Goal: Navigation & Orientation: Find specific page/section

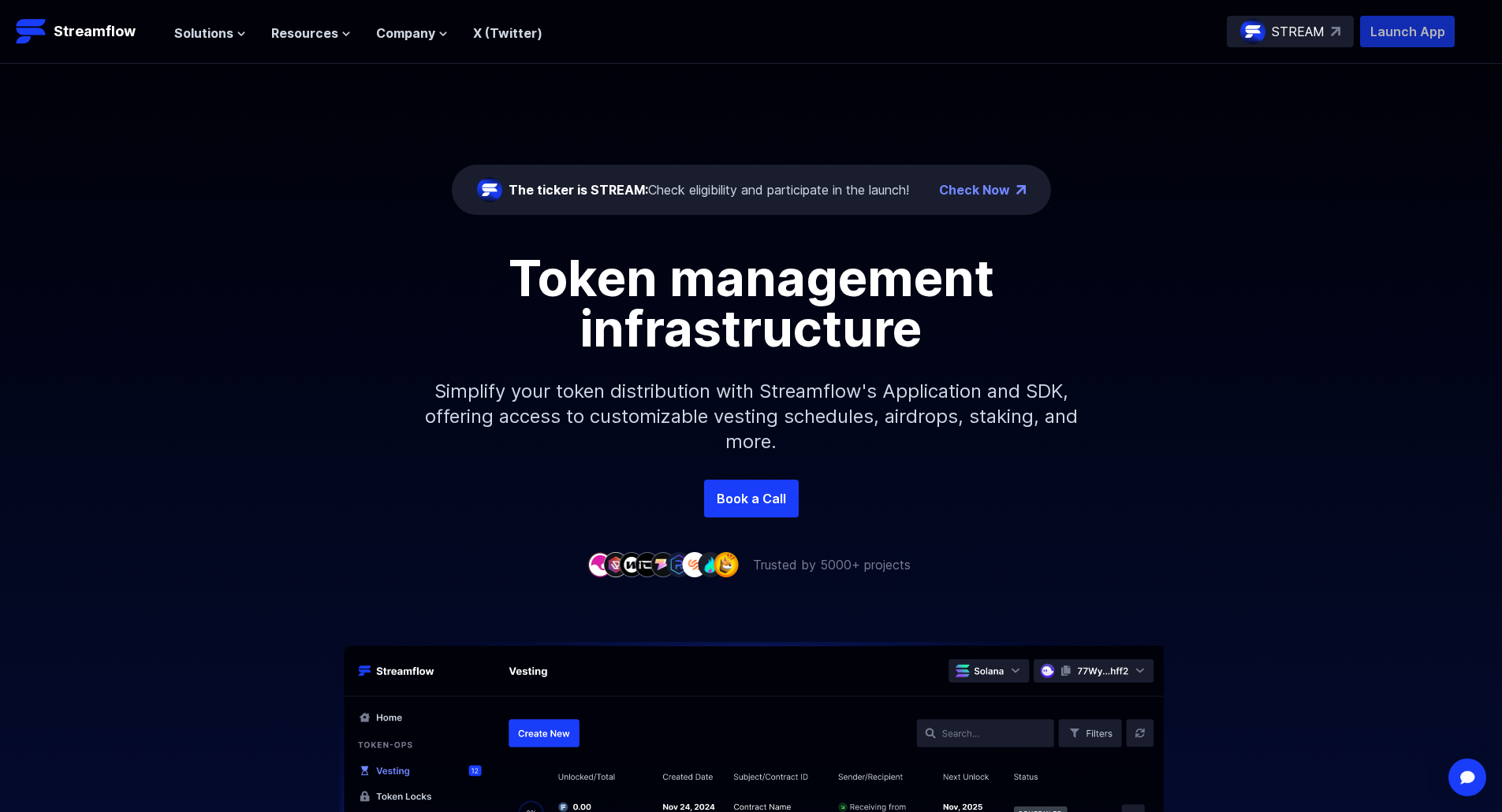
click at [1394, 30] on p "Launch App" at bounding box center [1408, 31] width 94 height 31
click at [228, 38] on span "Solutions" at bounding box center [204, 33] width 59 height 19
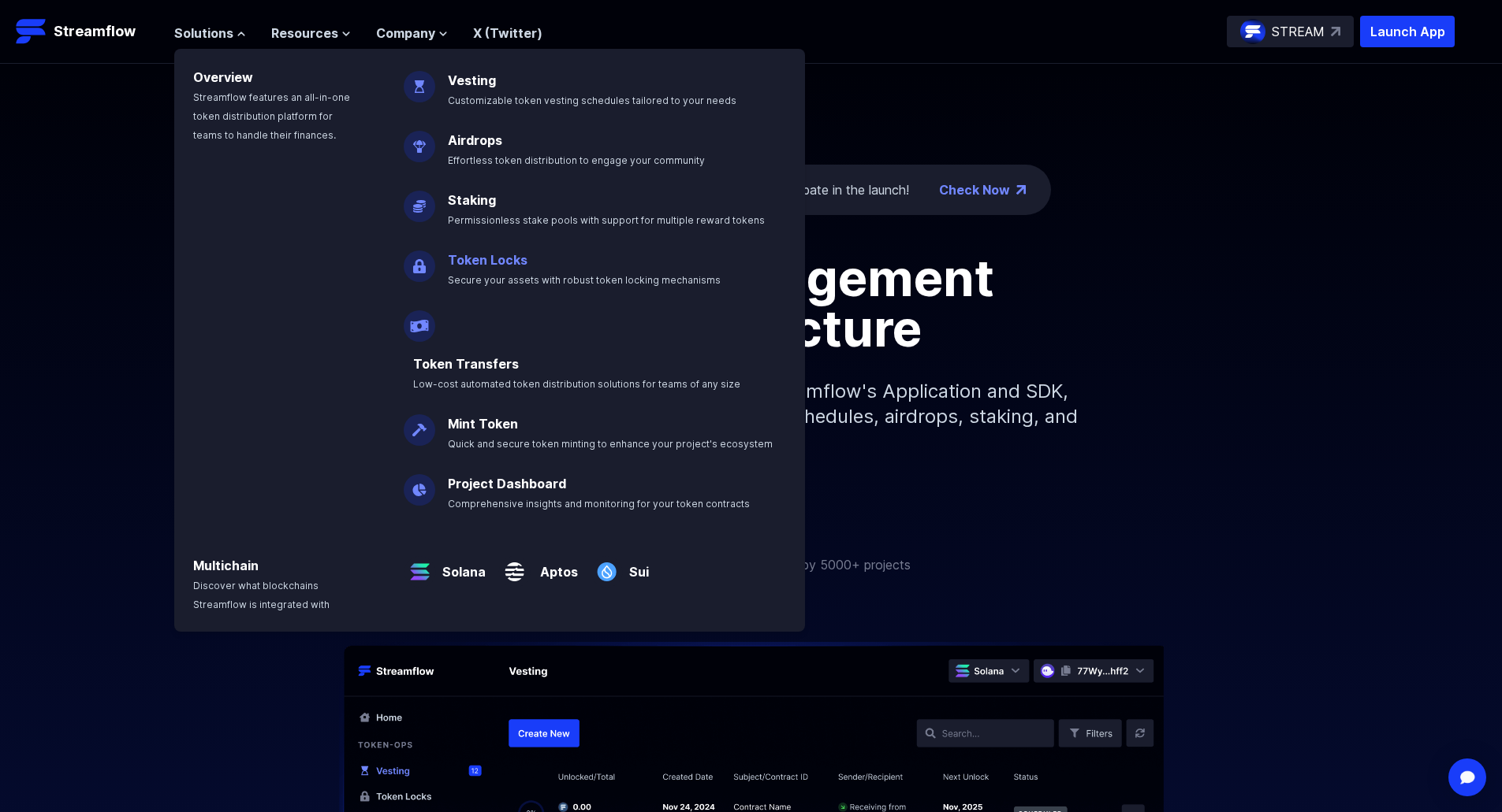
click at [510, 255] on link "Token Locks" at bounding box center [487, 260] width 79 height 16
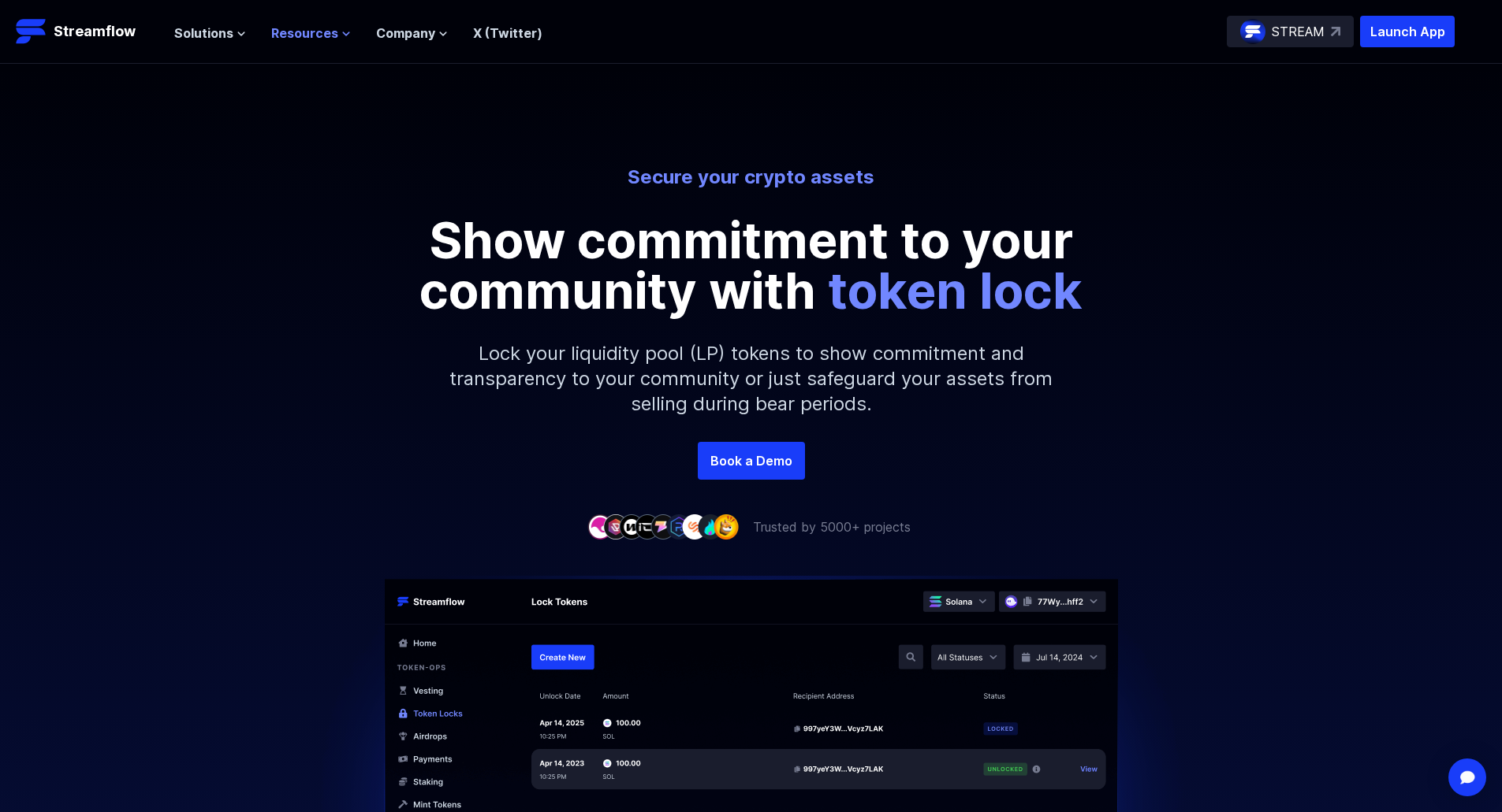
click at [296, 32] on span "Resources" at bounding box center [304, 33] width 67 height 19
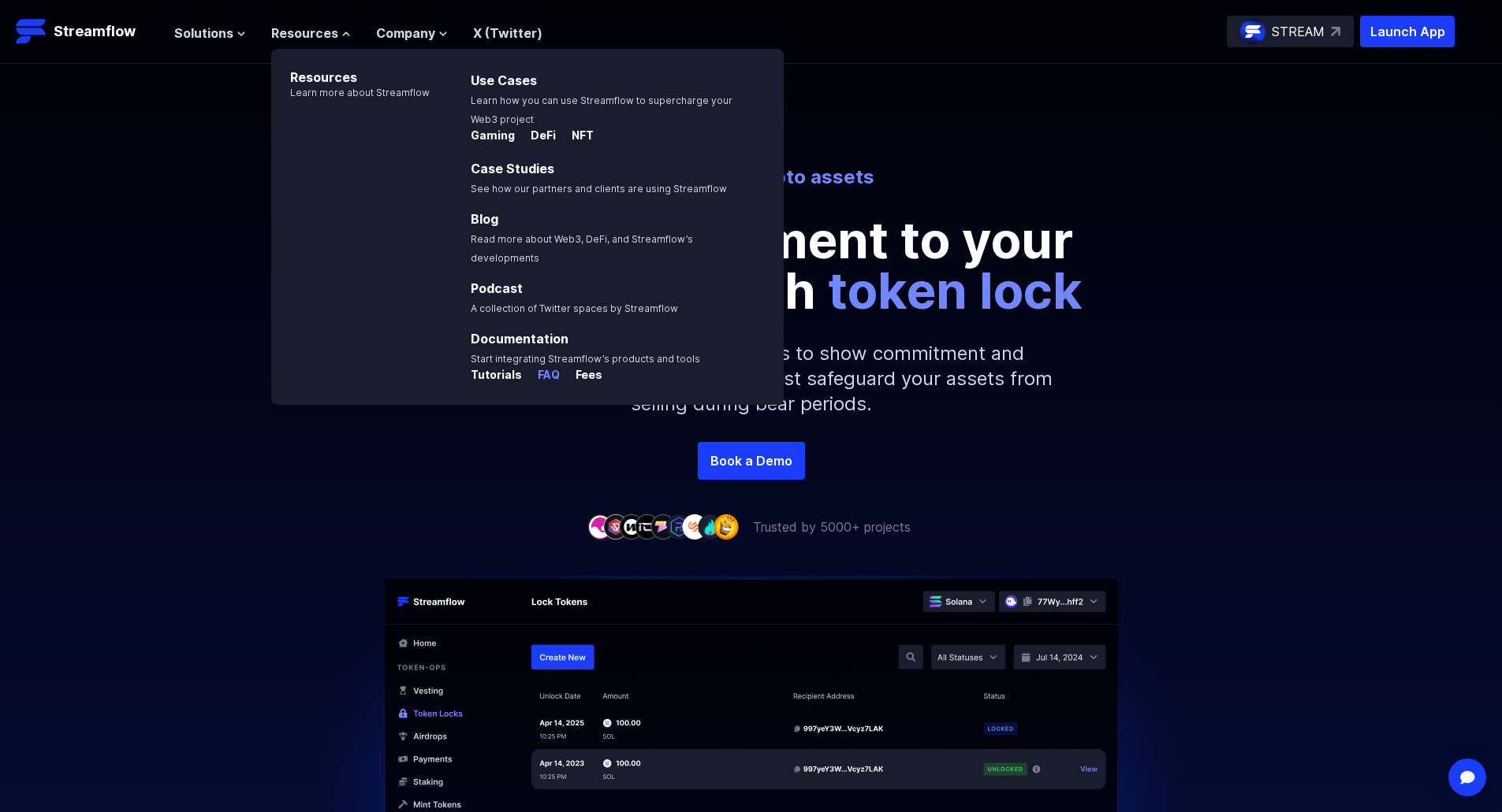
click at [537, 367] on p "FAQ" at bounding box center [542, 375] width 35 height 16
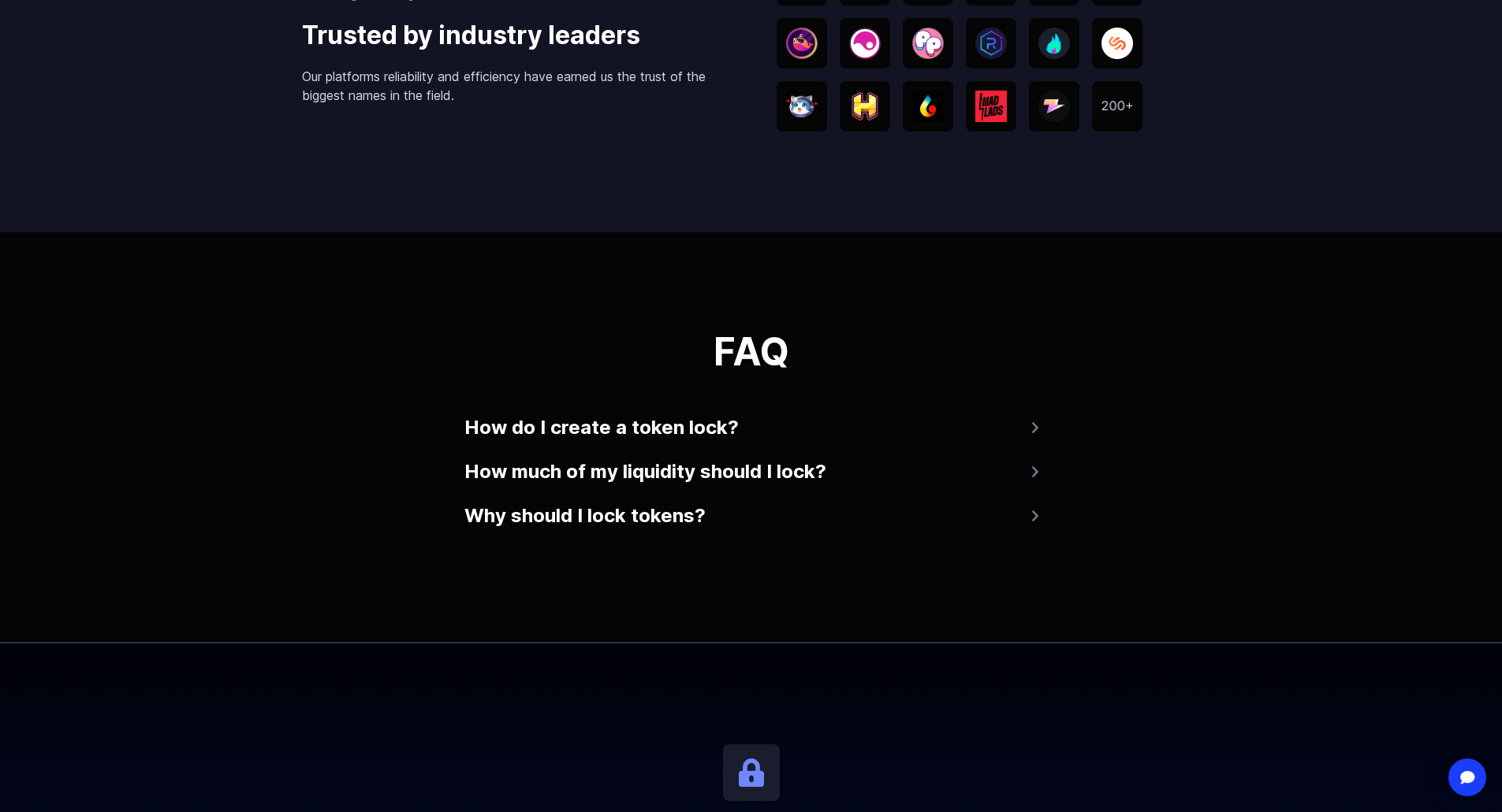
scroll to position [2942, 0]
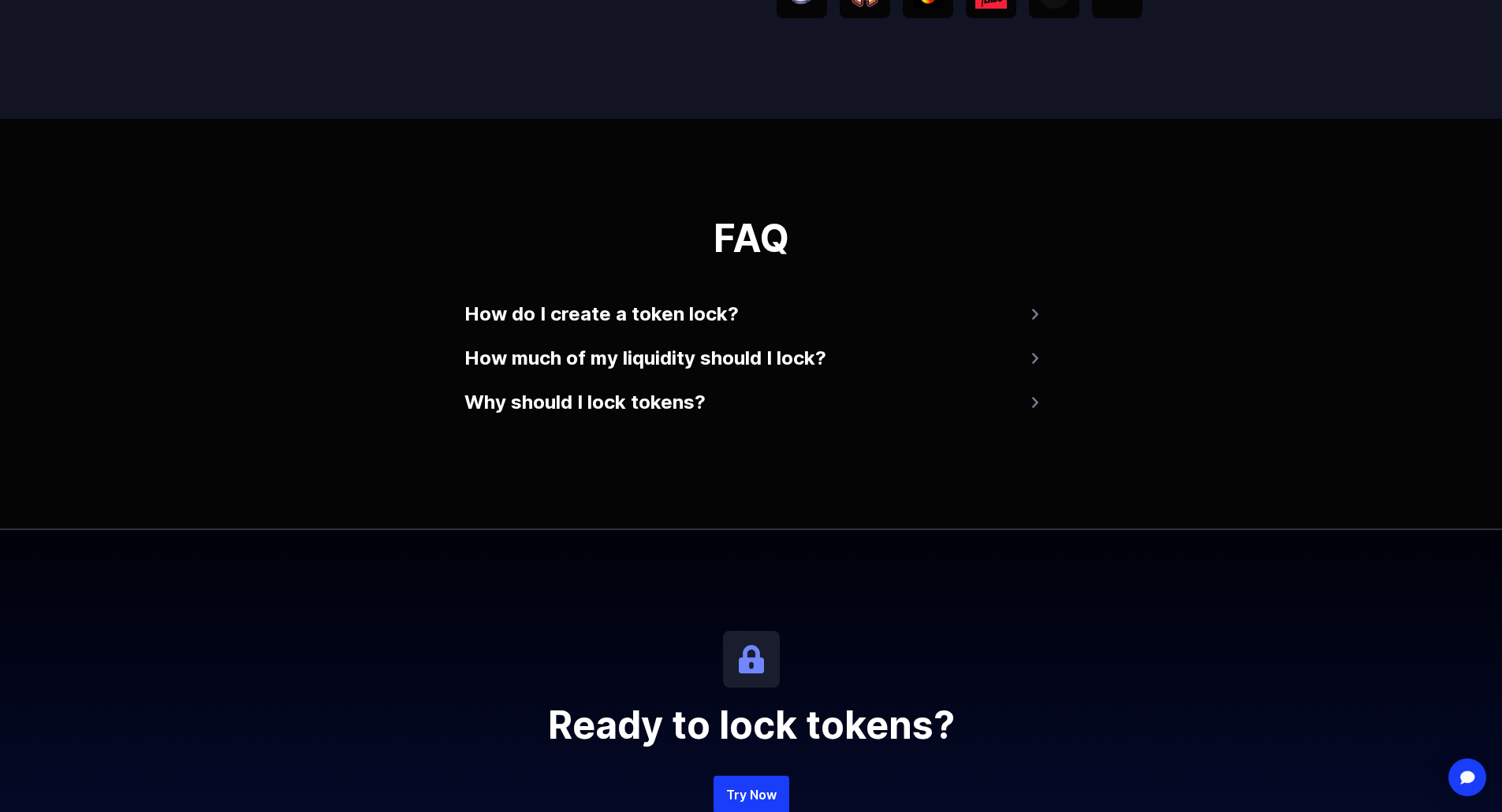
click at [1033, 356] on img at bounding box center [1034, 358] width 6 height 11
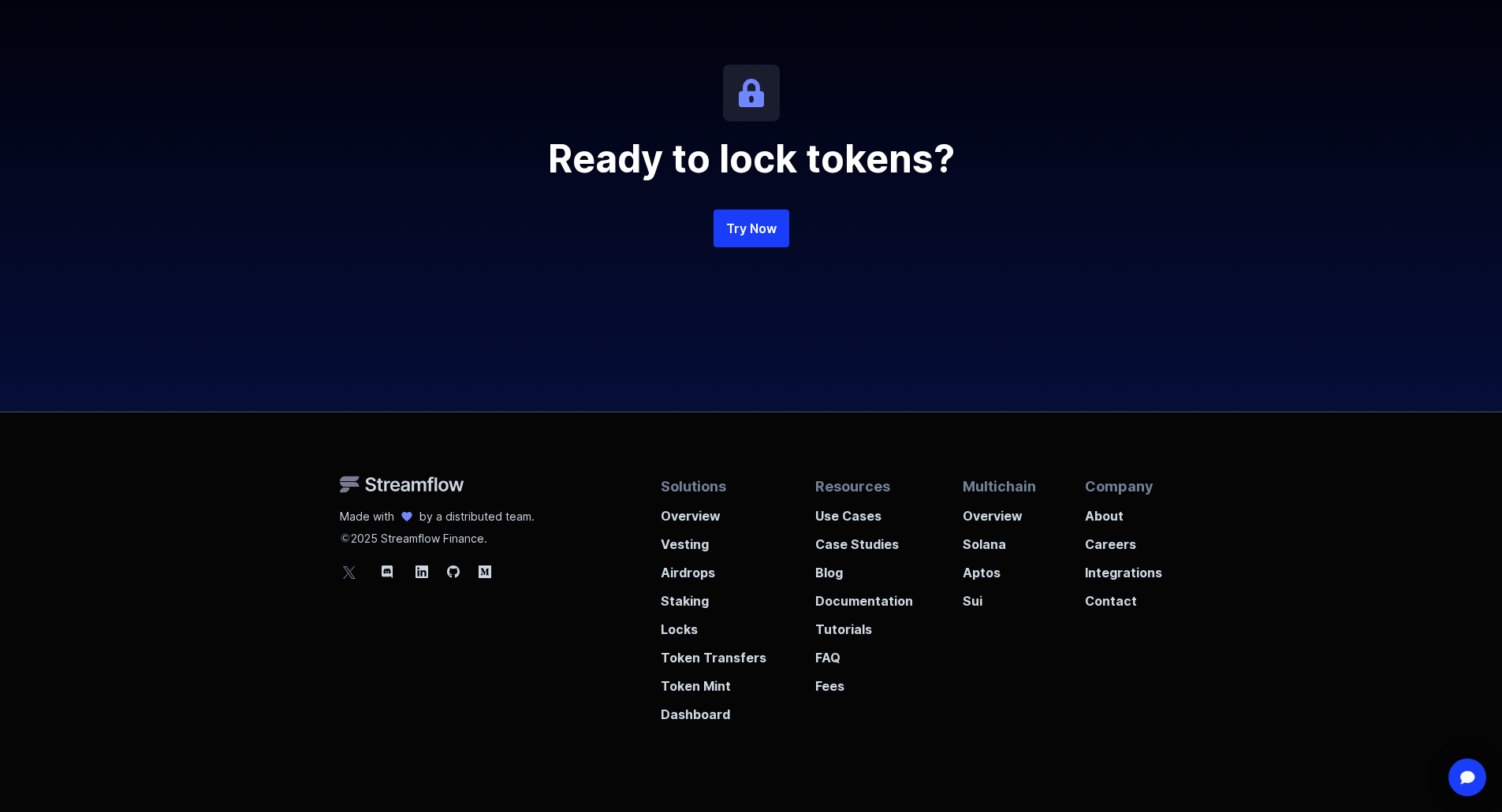
scroll to position [3572, 0]
click at [690, 682] on p "Token Mint" at bounding box center [714, 681] width 106 height 28
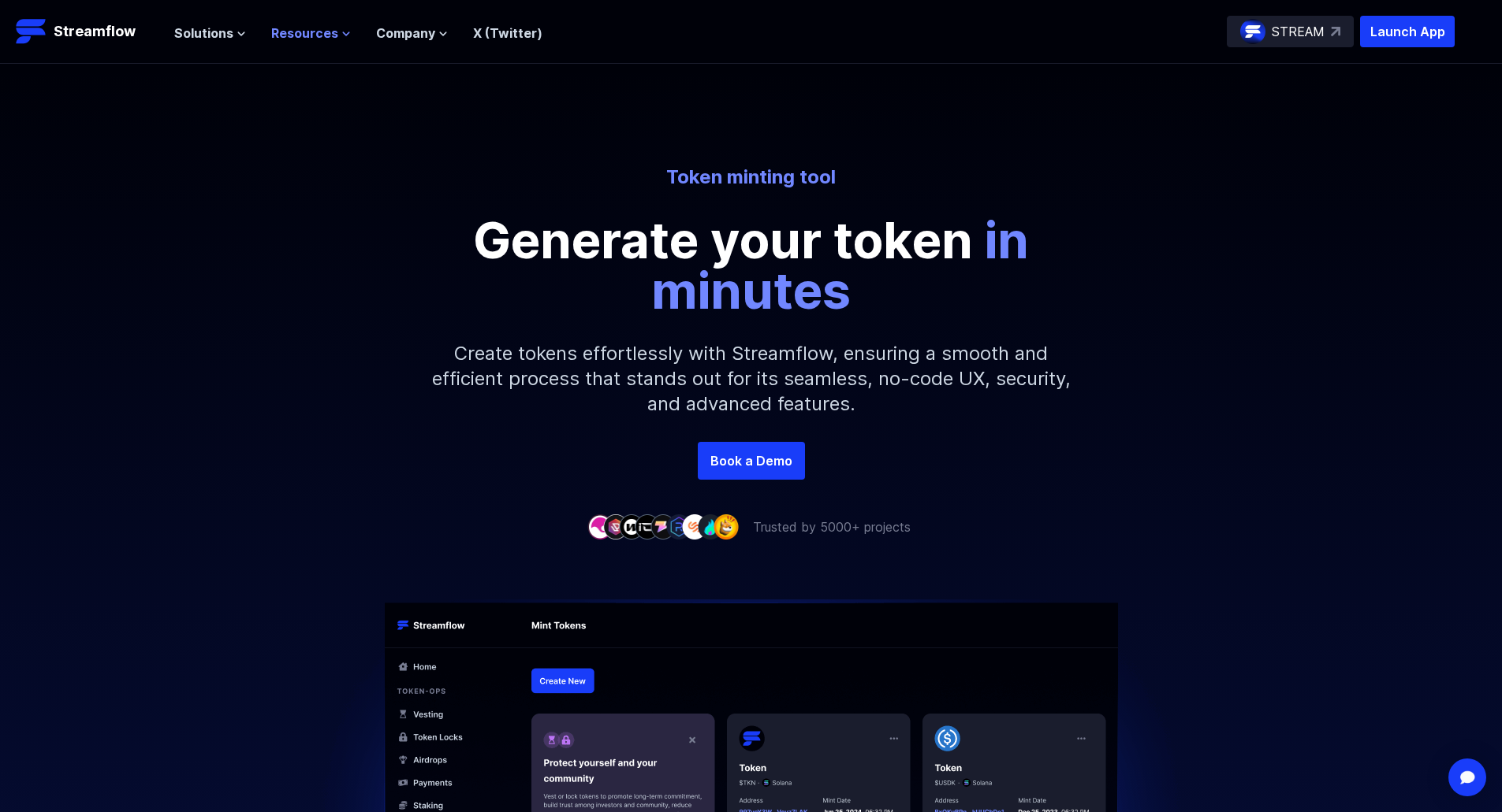
click at [330, 36] on span "Resources" at bounding box center [304, 33] width 67 height 19
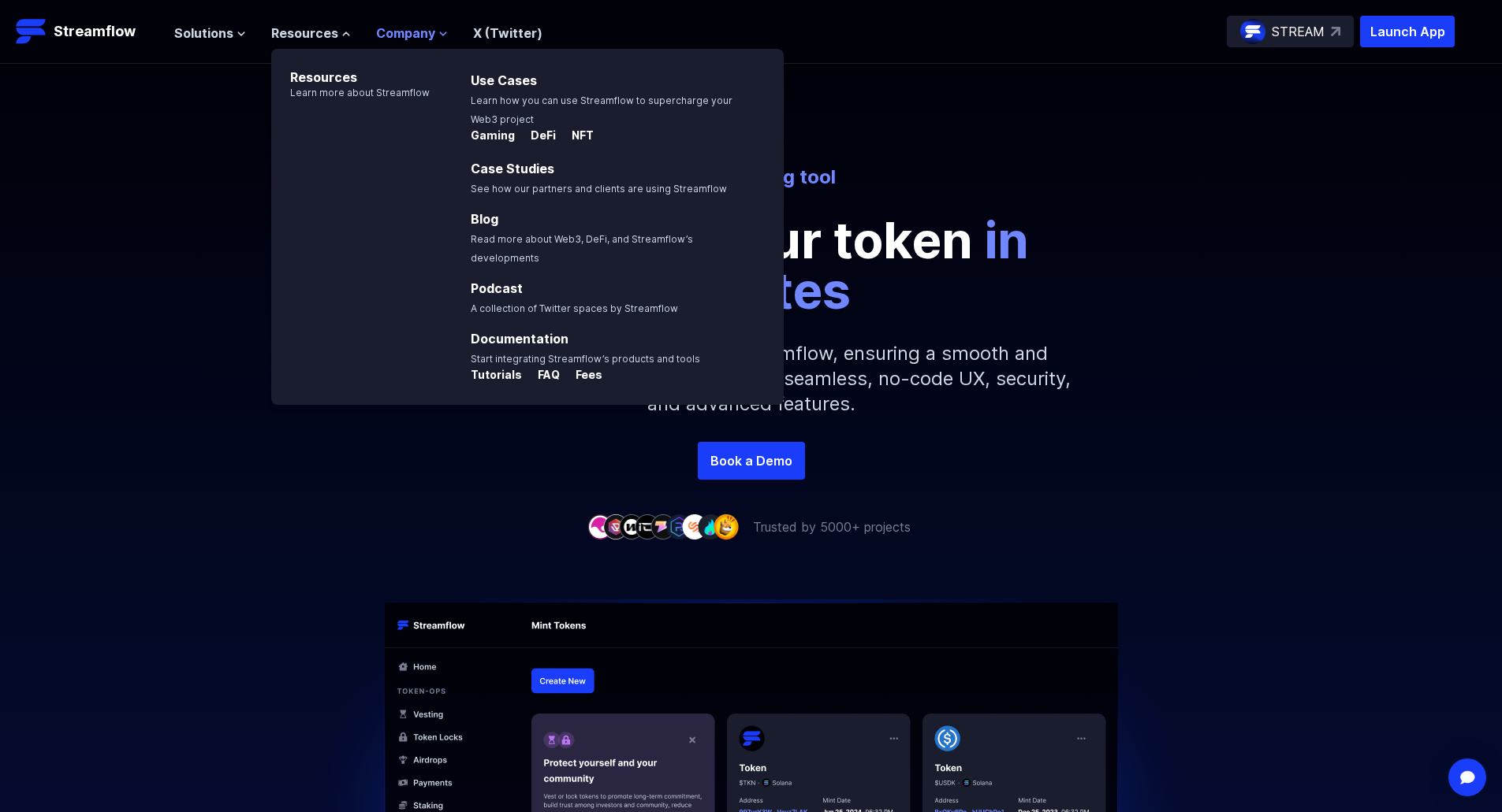
click at [410, 31] on span "Company" at bounding box center [405, 33] width 59 height 19
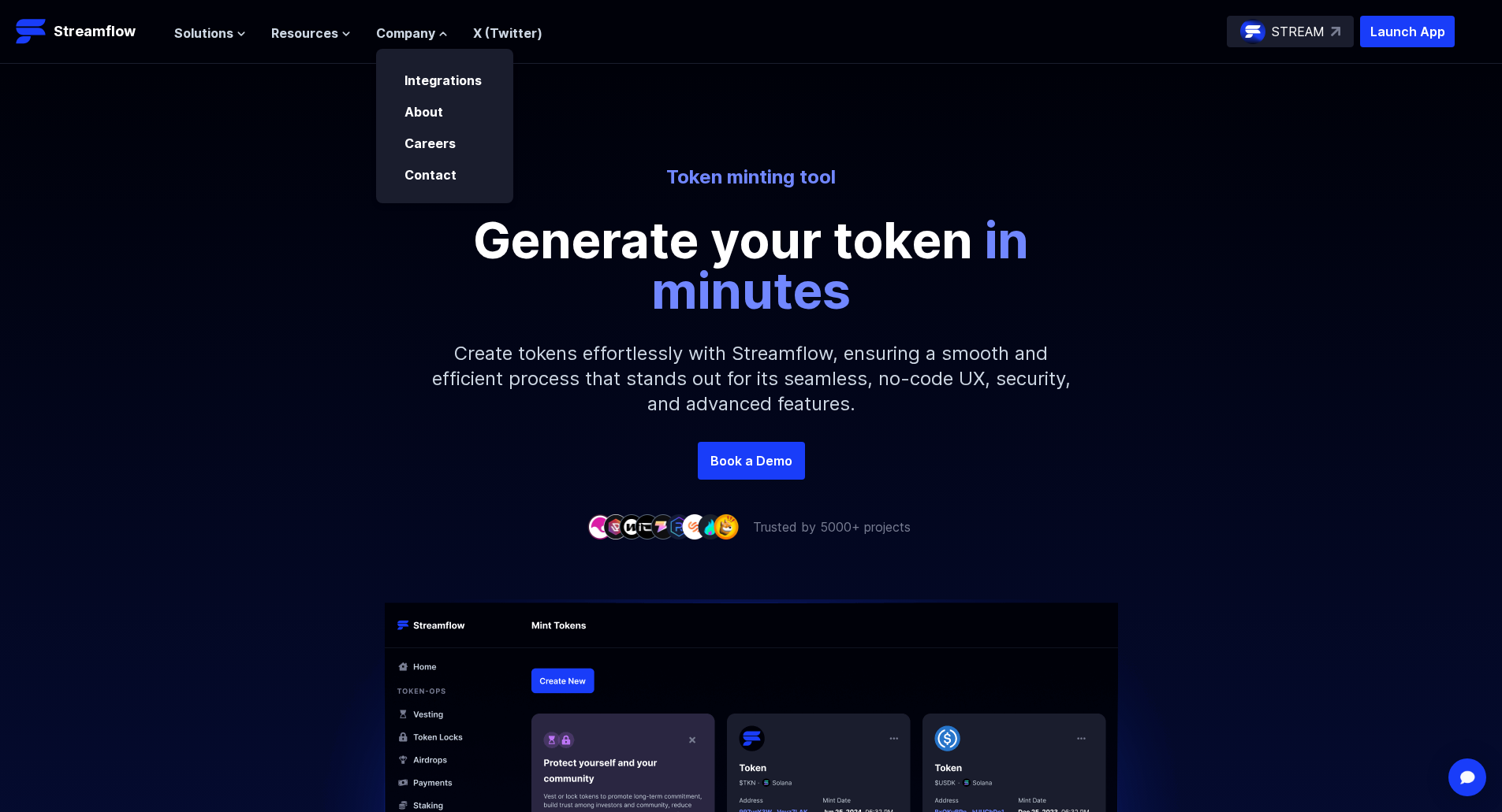
click at [1290, 40] on p "STREAM" at bounding box center [1297, 31] width 53 height 19
